Goal: Task Accomplishment & Management: Complete application form

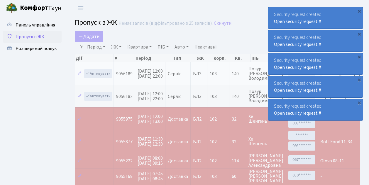
select select "25"
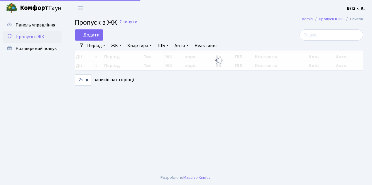
select select "25"
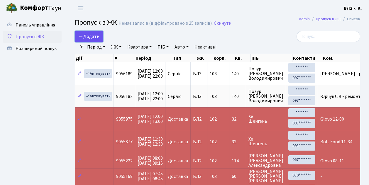
click at [101, 41] on link "Додати" at bounding box center [89, 36] width 28 height 11
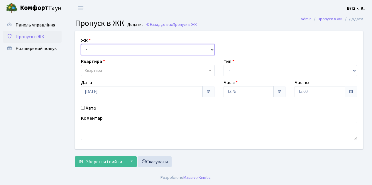
click at [212, 48] on select "- ВЛ1, Ужгородський пров., 4/1 ВЛ2, пр.Голосіївський, 76 ВЛ3, пр.Голосіївський,…" at bounding box center [148, 49] width 134 height 11
select select "317"
click at [81, 44] on select "- ВЛ1, Ужгородський пров., 4/1 ВЛ2, пр.Голосіївський, 76 ВЛ3, пр.Голосіївський,…" at bounding box center [148, 49] width 134 height 11
select select
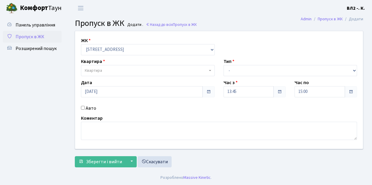
click at [209, 70] on span "Квартира" at bounding box center [148, 70] width 134 height 11
type input "31"
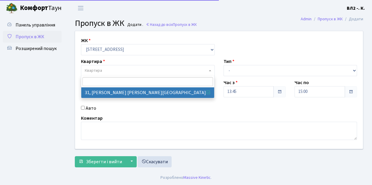
select select "38032"
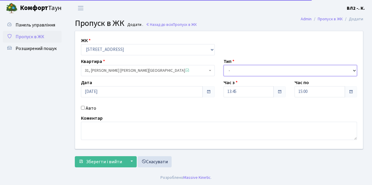
click at [353, 69] on select "- Доставка Таксі Гості Сервіс" at bounding box center [291, 70] width 134 height 11
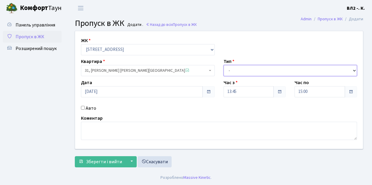
select select "1"
click at [224, 65] on select "- Доставка Таксі Гості Сервіс" at bounding box center [291, 70] width 134 height 11
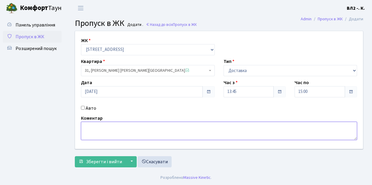
click at [90, 126] on textarea at bounding box center [219, 131] width 276 height 18
type textarea "Glovo 13-54"
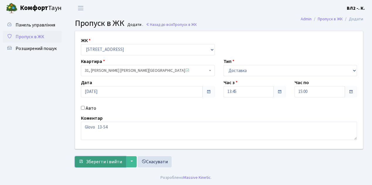
click at [99, 164] on span "Зберегти і вийти" at bounding box center [104, 161] width 36 height 6
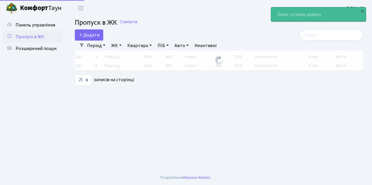
select select "25"
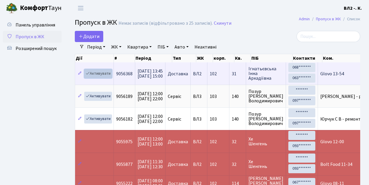
click at [109, 77] on link "Активувати" at bounding box center [98, 73] width 28 height 9
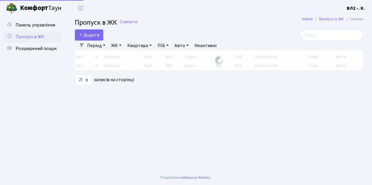
select select "25"
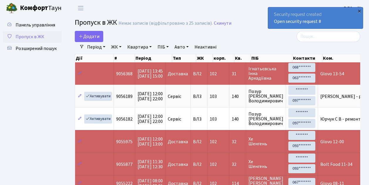
click at [359, 11] on div "×" at bounding box center [360, 11] width 6 height 6
